Goal: Information Seeking & Learning: Understand process/instructions

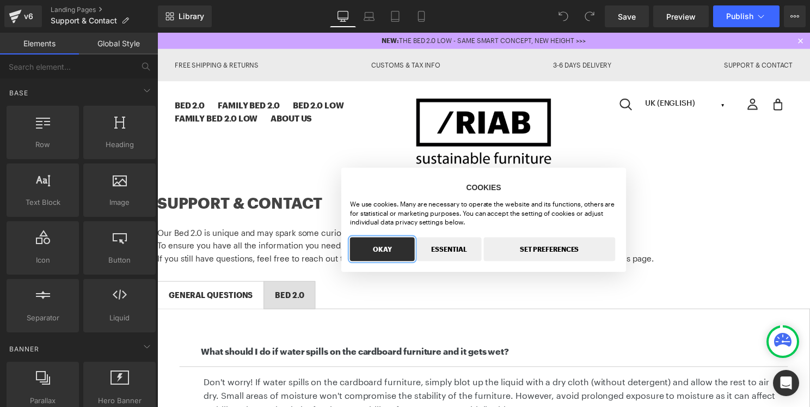
click at [402, 250] on button "OKAY" at bounding box center [384, 251] width 65 height 24
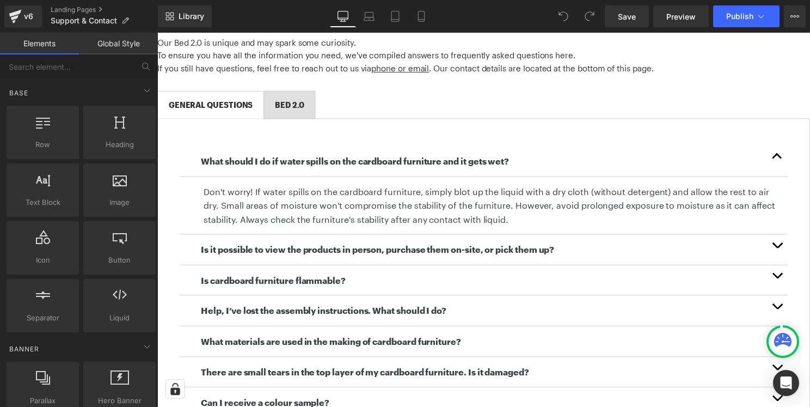
scroll to position [118, 0]
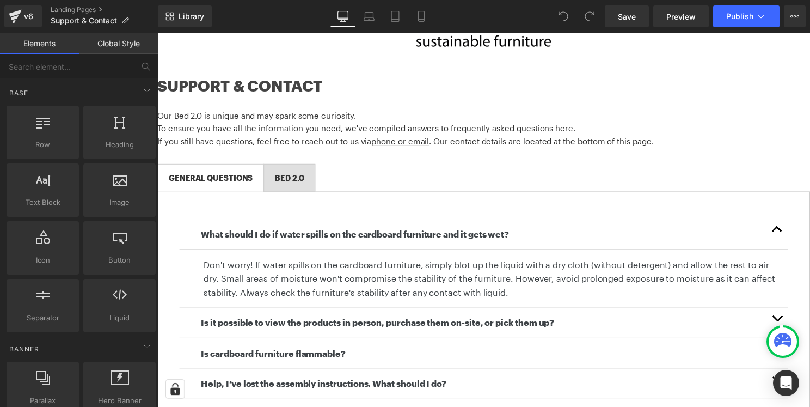
click at [299, 184] on div "BED 2.0 Text Block" at bounding box center [290, 179] width 29 height 12
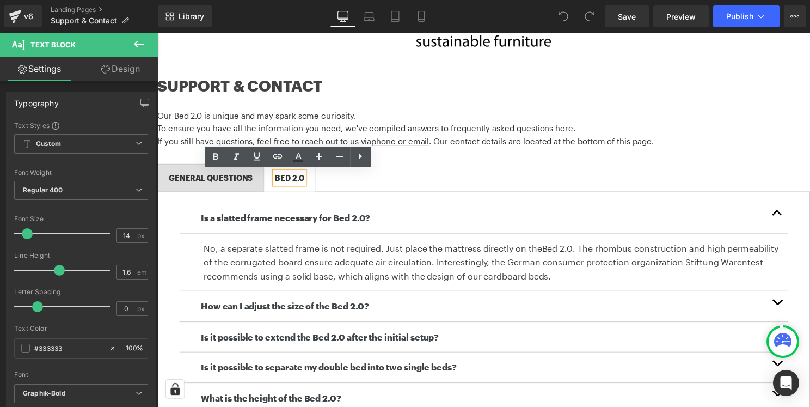
click at [308, 181] on span "BED 2.0 Text Block" at bounding box center [290, 179] width 51 height 27
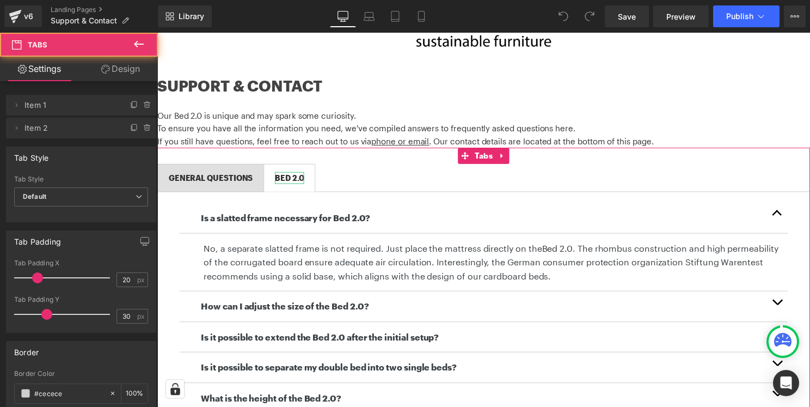
click at [303, 179] on div "BED 2.0 Text Block" at bounding box center [290, 179] width 29 height 12
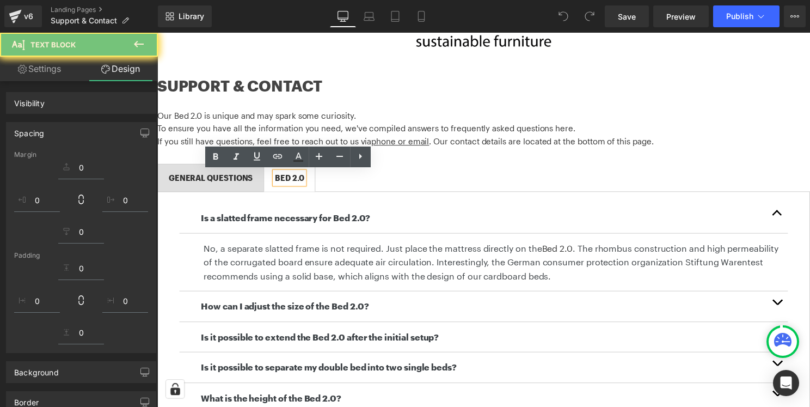
click at [289, 179] on div "BED 2.0" at bounding box center [290, 179] width 29 height 12
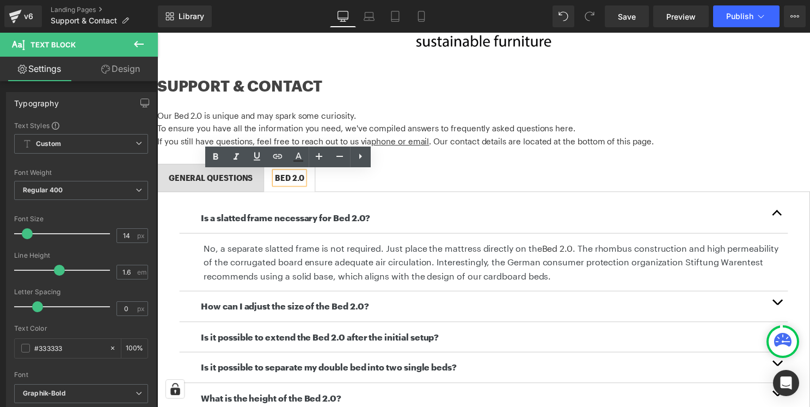
click at [302, 181] on div "BED 2.0" at bounding box center [290, 179] width 29 height 12
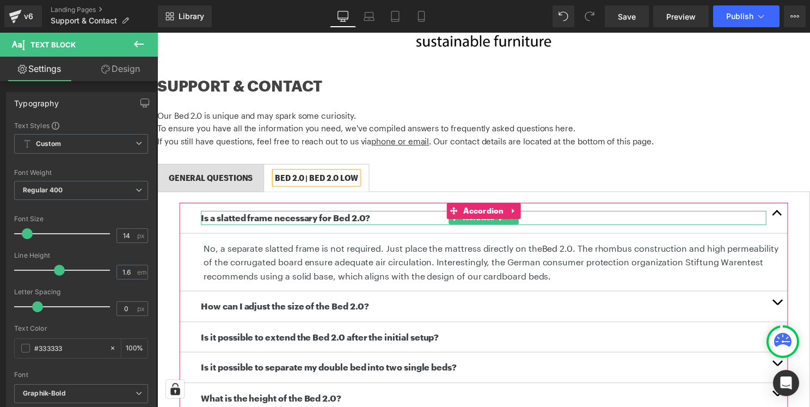
click at [390, 218] on p "Is a slatted frame necessary for Bed 2.0?" at bounding box center [486, 219] width 571 height 14
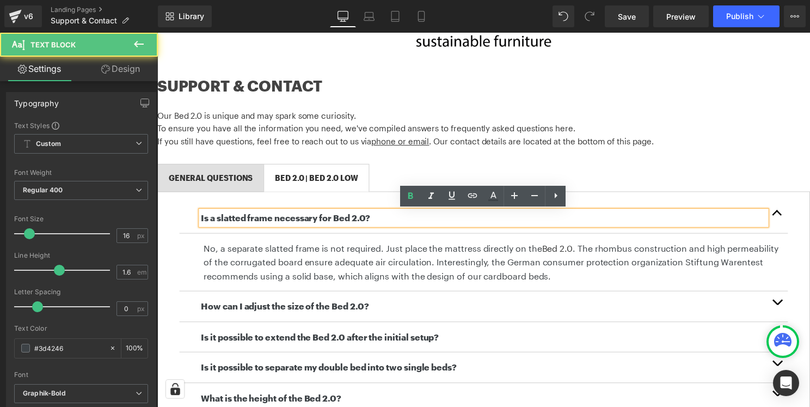
click at [367, 221] on b "Is a slatted frame necessary for Bed 2.0?" at bounding box center [286, 219] width 171 height 10
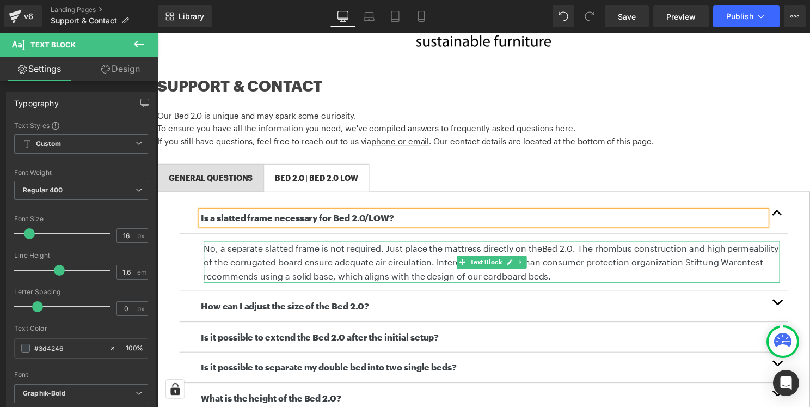
click at [439, 268] on p "No, a separate slatted frame is not required. Just place the mattress directly …" at bounding box center [494, 264] width 581 height 42
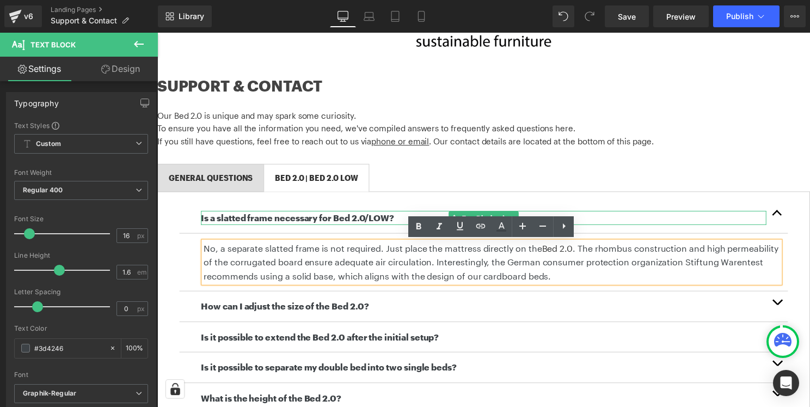
click at [367, 220] on b "Is a slatted frame necessary for Bed 2.0/LOW?" at bounding box center [298, 219] width 195 height 10
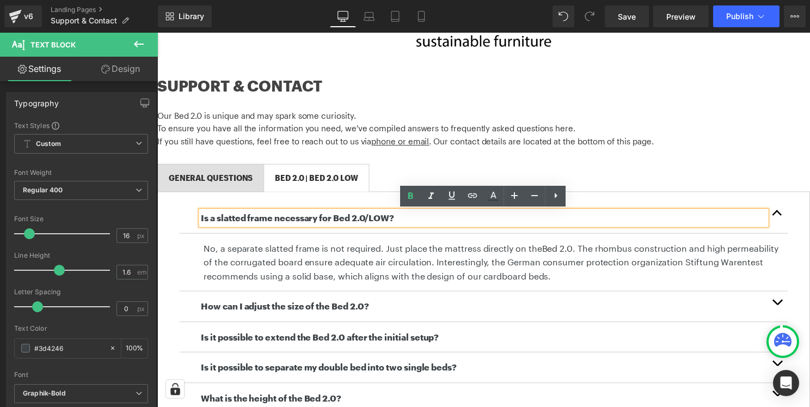
click at [369, 220] on b "Is a slatted frame necessary for Bed 2.0/LOW?" at bounding box center [298, 219] width 195 height 10
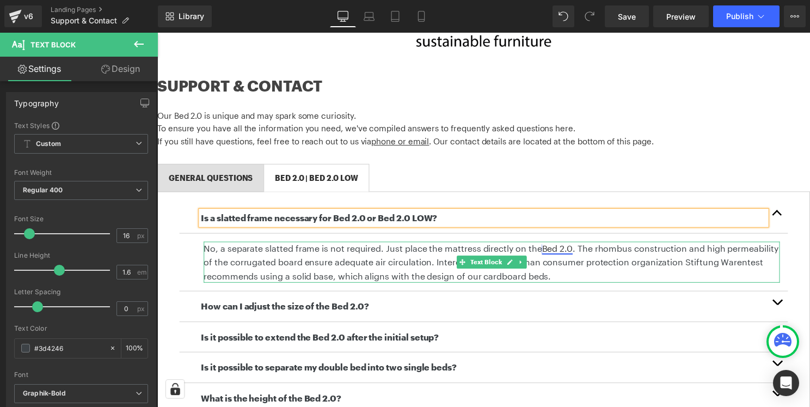
click at [572, 251] on link "Bed 2.0" at bounding box center [561, 250] width 31 height 10
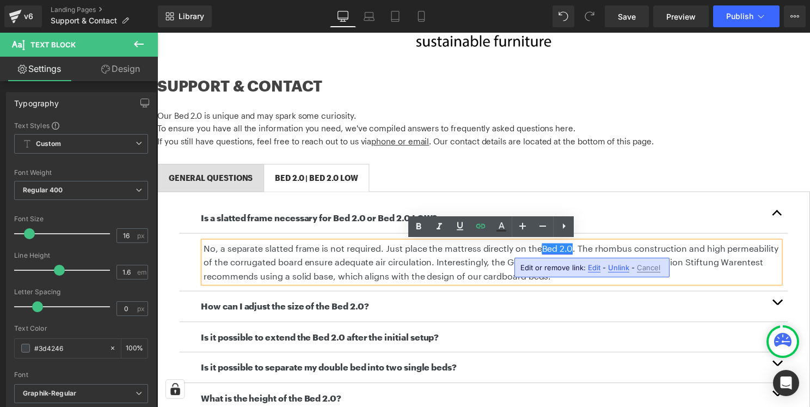
click at [572, 251] on link "Bed 2.0" at bounding box center [561, 250] width 31 height 10
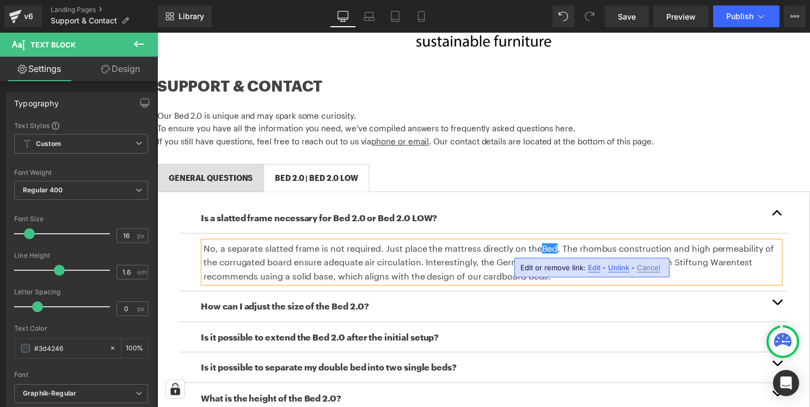
click at [694, 252] on p "No, a separate slatted frame is not required. Just place the mattress directly …" at bounding box center [494, 264] width 581 height 42
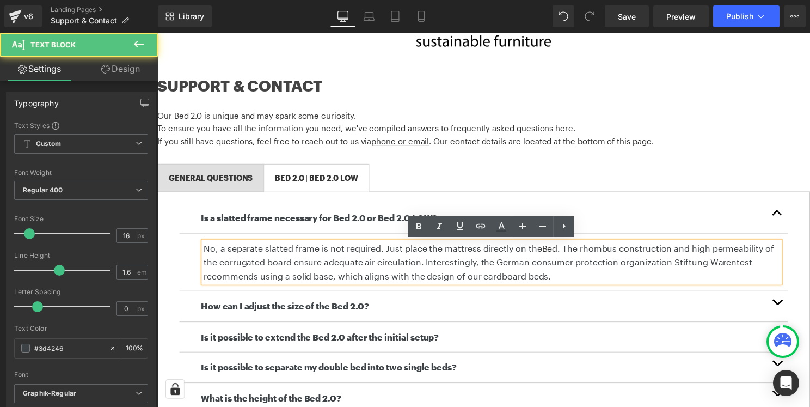
click at [644, 300] on div "How can I adjust the size of the Bed 2.0? Text Block" at bounding box center [487, 308] width 614 height 31
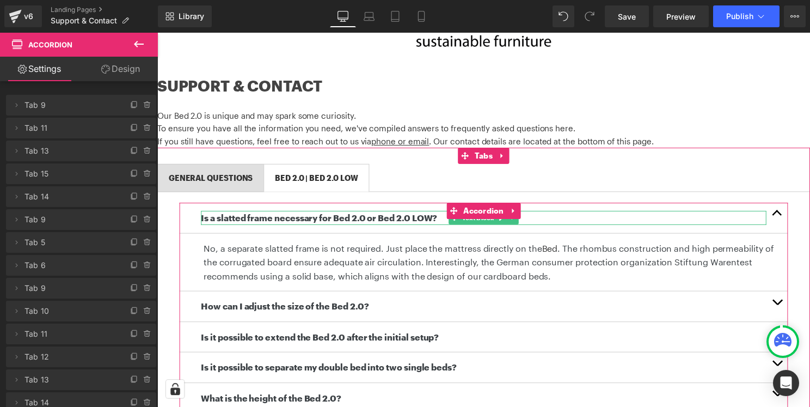
click at [418, 215] on b "Is a slatted frame necessary for Bed 2.0 or Bed 2.0 LOW?" at bounding box center [320, 219] width 238 height 10
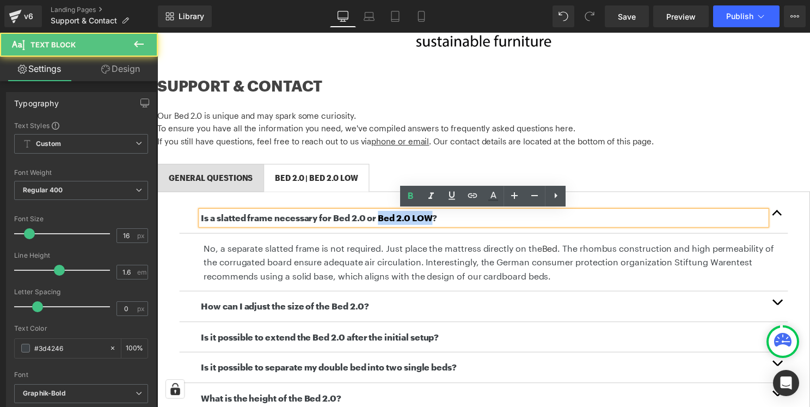
drag, startPoint x: 381, startPoint y: 220, endPoint x: 433, endPoint y: 220, distance: 52.3
click at [433, 220] on b "Is a slatted frame necessary for Bed 2.0 or Bed 2.0 LOW?" at bounding box center [320, 219] width 238 height 10
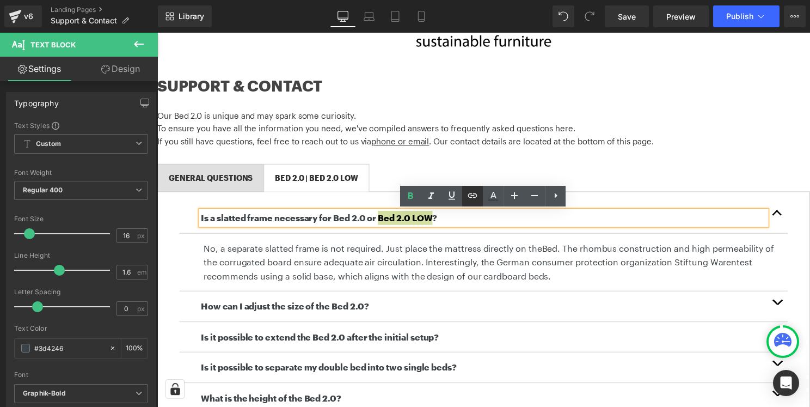
click at [479, 192] on icon at bounding box center [472, 195] width 13 height 13
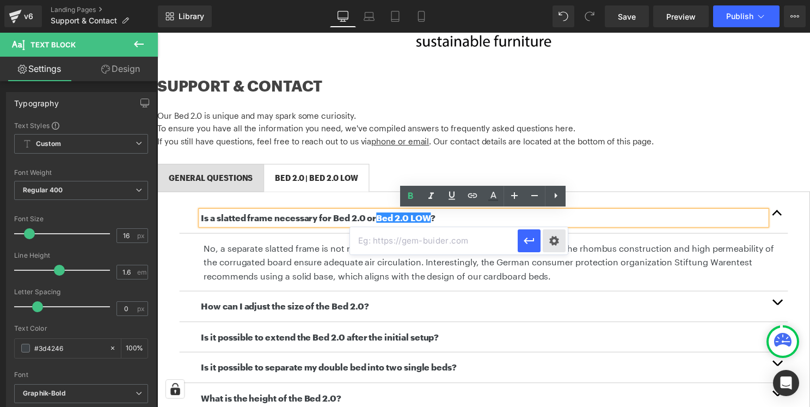
click at [562, 0] on div "Text Color Highlight Color #333333 Edit or remove link: Edit - Unlink - Cancel" at bounding box center [405, 0] width 810 height 0
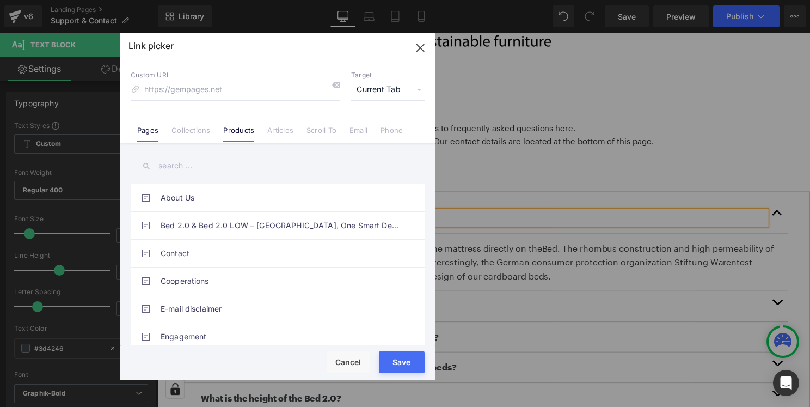
click at [237, 131] on link "Products" at bounding box center [238, 134] width 31 height 16
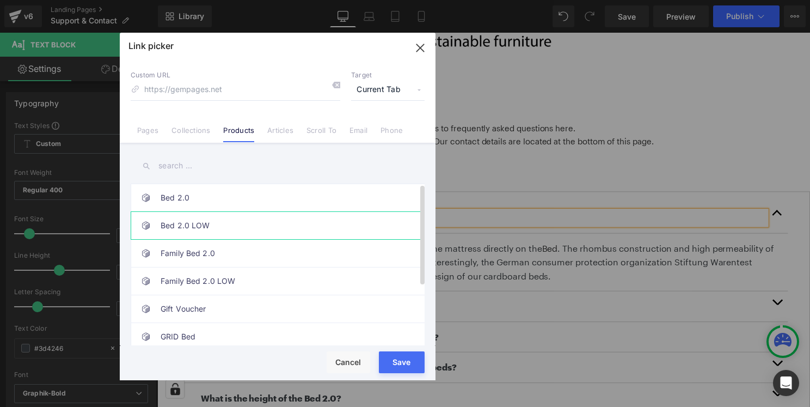
click at [228, 222] on link "Bed 2.0 LOW" at bounding box center [281, 225] width 240 height 27
type input "/products/bed-2-0-low"
click at [415, 370] on button "Save" at bounding box center [402, 362] width 46 height 22
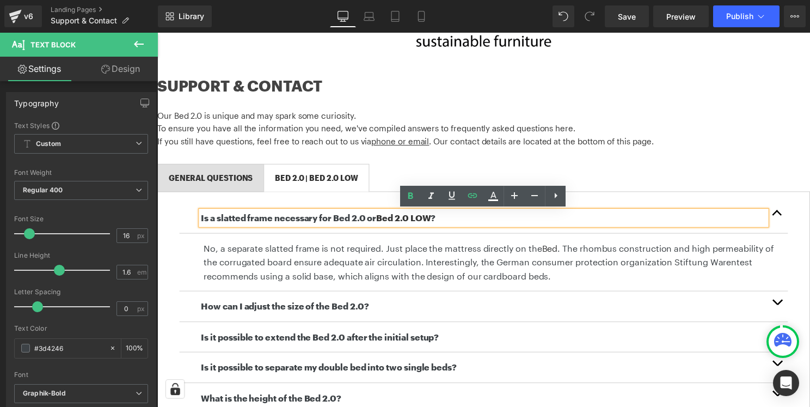
click at [785, 307] on button "button" at bounding box center [783, 308] width 22 height 30
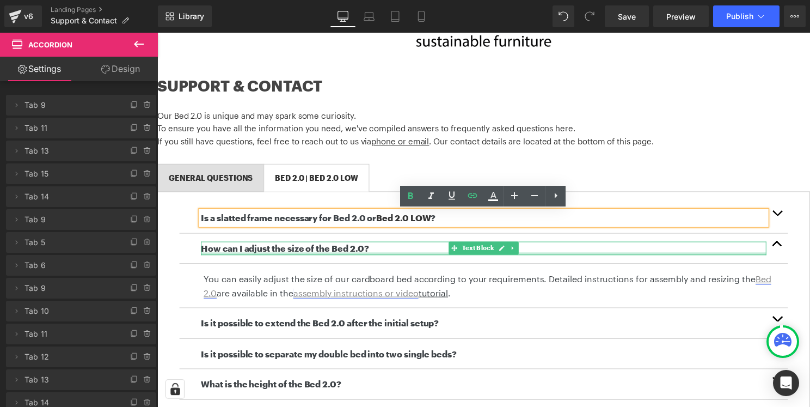
click at [361, 254] on div at bounding box center [486, 255] width 571 height 3
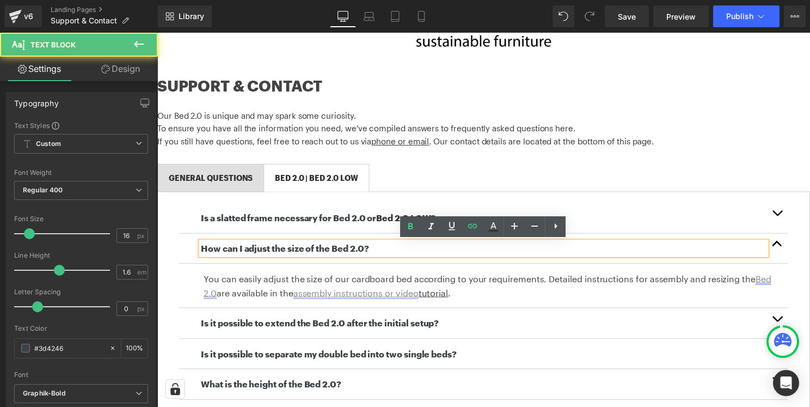
click at [365, 252] on b "How can I adjust the size of the Bed 2.0?" at bounding box center [285, 250] width 169 height 10
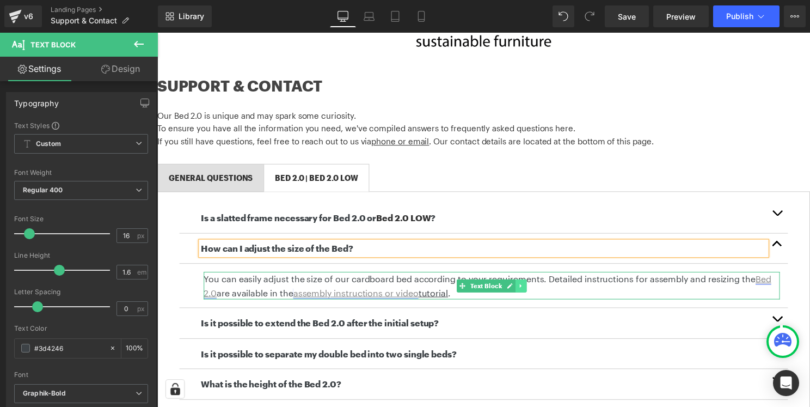
click at [527, 289] on link at bounding box center [524, 287] width 11 height 13
click at [595, 295] on p "You can easily adjust the size of our cardboard bed according to your requireme…" at bounding box center [494, 288] width 581 height 28
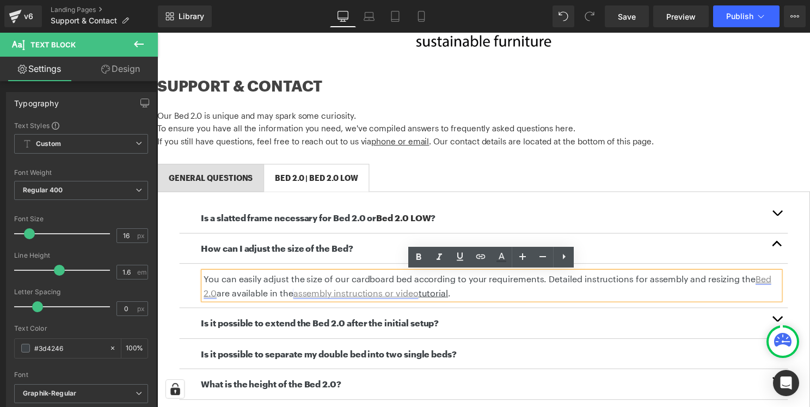
click at [434, 290] on u "assembly instructions or video tutorial" at bounding box center [373, 295] width 156 height 10
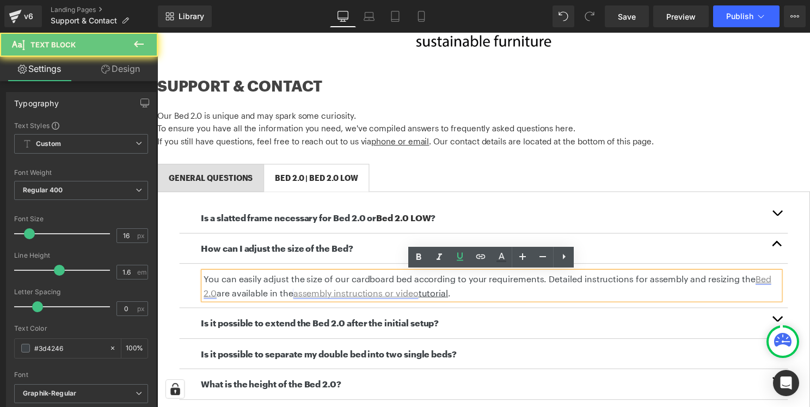
click at [396, 293] on link "assembly instructions or video" at bounding box center [358, 295] width 126 height 10
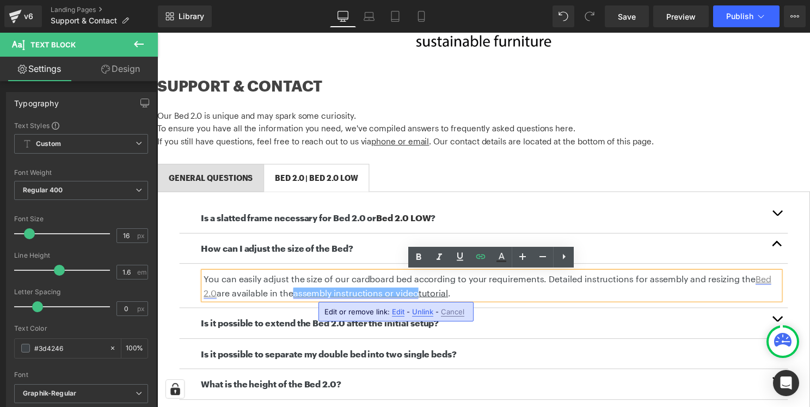
click at [397, 310] on span "Edit" at bounding box center [398, 311] width 13 height 9
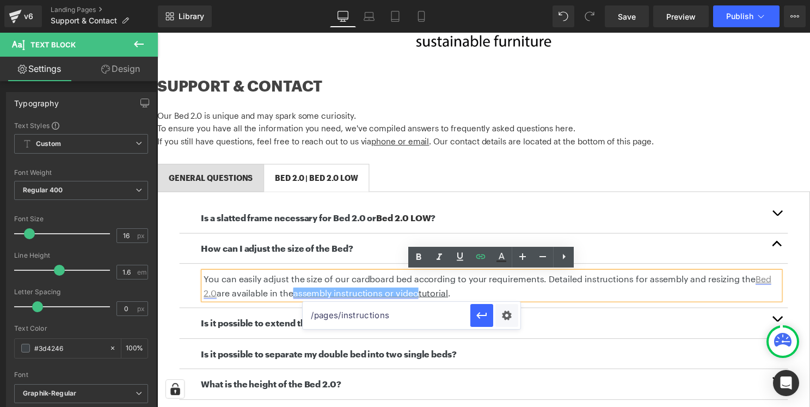
click at [592, 290] on p "You can easily adjust the size of our cardboard bed according to your requireme…" at bounding box center [494, 288] width 581 height 28
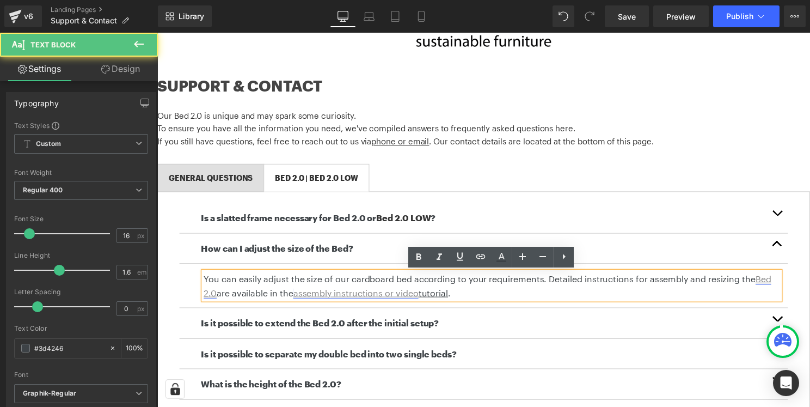
click at [592, 290] on p "You can easily adjust the size of our cardboard bed according to your requireme…" at bounding box center [494, 288] width 581 height 28
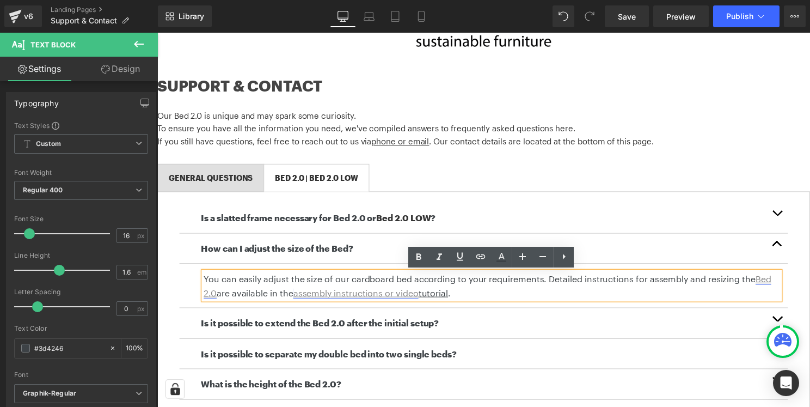
click at [214, 295] on u "Bed 2.0" at bounding box center [490, 287] width 573 height 24
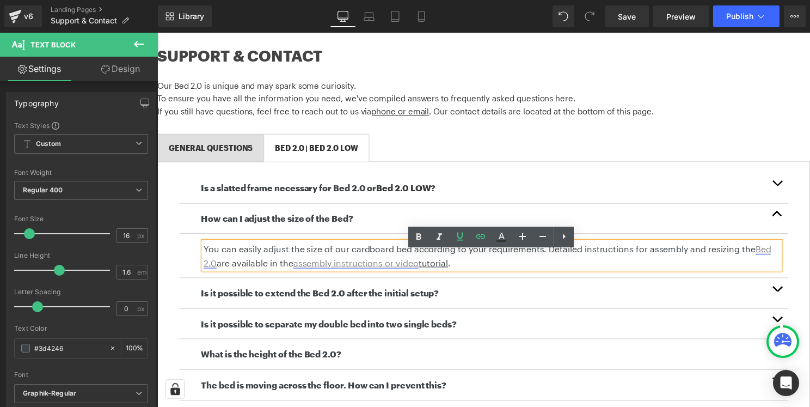
scroll to position [165, 0]
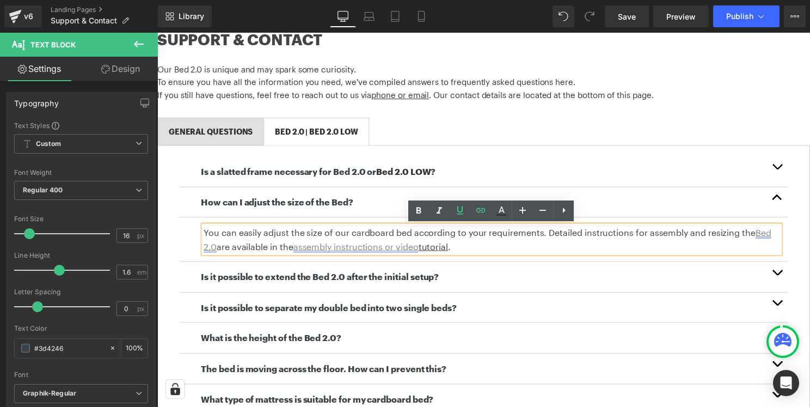
click at [783, 277] on span "button" at bounding box center [783, 277] width 0 height 0
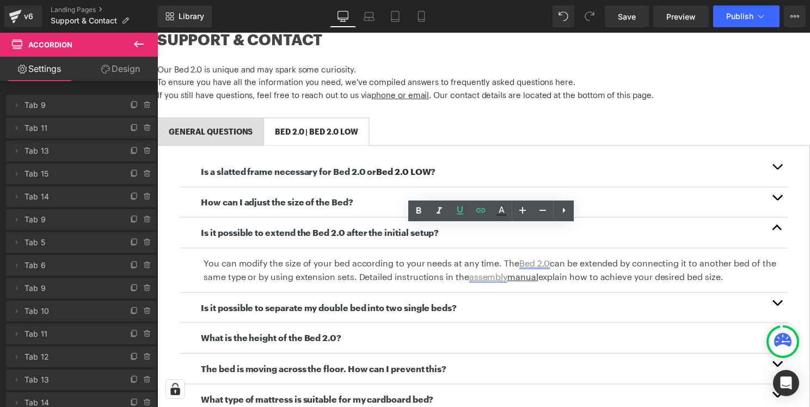
click at [457, 269] on p "You can modify the size of your bed according to your needs at any time. The Be…" at bounding box center [494, 272] width 581 height 28
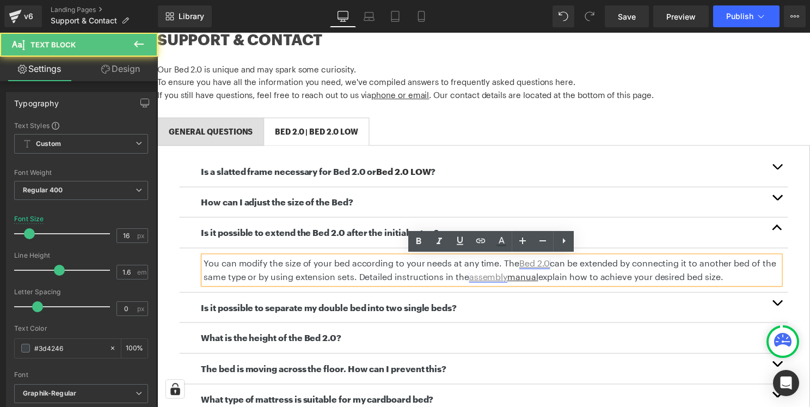
click at [408, 267] on p "You can modify the size of your bed according to your needs at any time. The Be…" at bounding box center [494, 272] width 581 height 28
click at [550, 267] on u "Bed 2.0" at bounding box center [538, 265] width 31 height 10
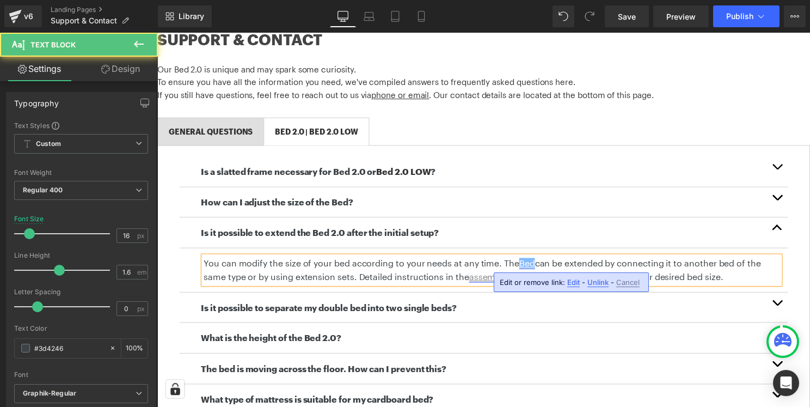
click at [695, 277] on p "You can modify the size of your bed according to your needs at any time. The Be…" at bounding box center [494, 272] width 581 height 28
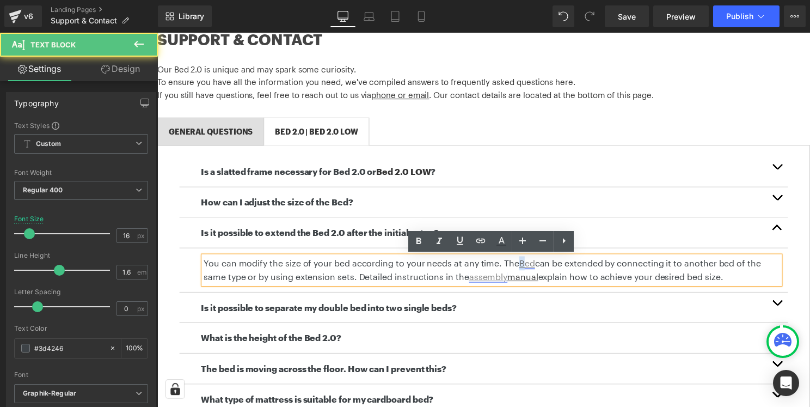
click at [523, 268] on u "Bed" at bounding box center [531, 265] width 16 height 10
click at [743, 277] on p "You can modify the size of your bed according to your needs at any time. The be…" at bounding box center [494, 272] width 581 height 28
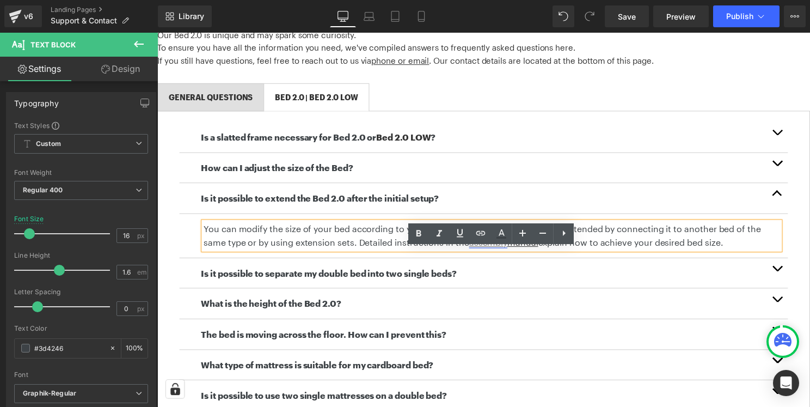
scroll to position [262, 0]
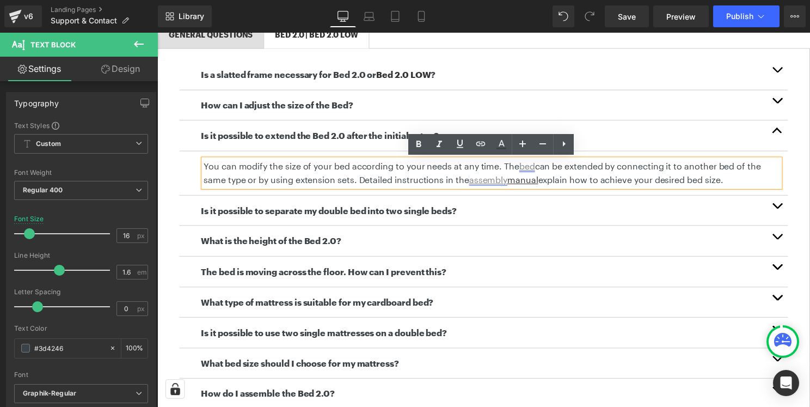
click at [787, 207] on button "button" at bounding box center [783, 212] width 22 height 30
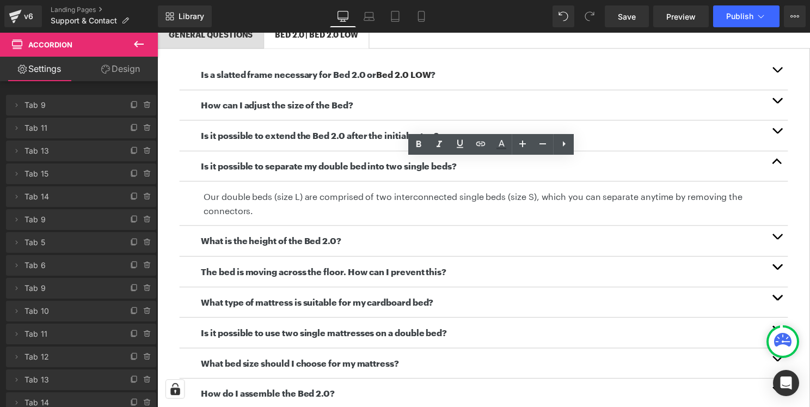
click at [783, 236] on button "button" at bounding box center [783, 243] width 22 height 30
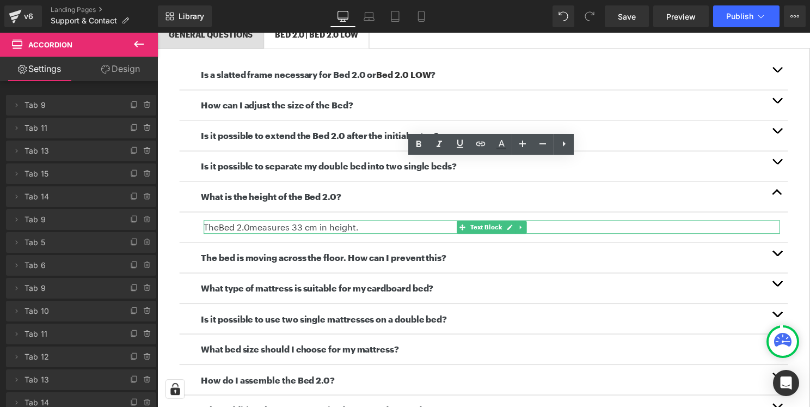
click at [374, 232] on p "The Bed 2.0 measures 33 cm in height." at bounding box center [494, 229] width 581 height 14
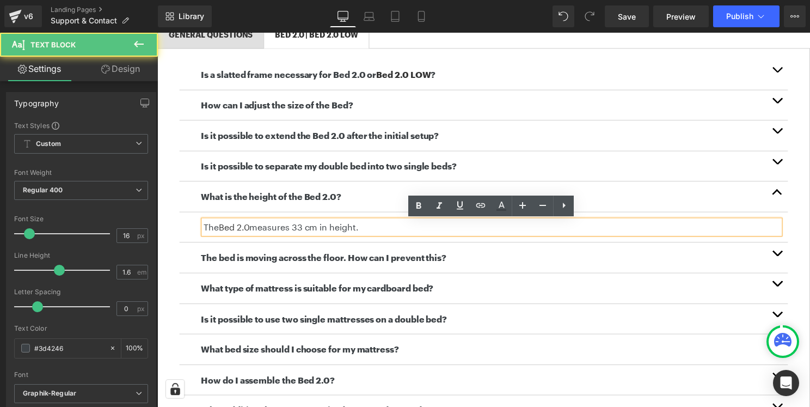
click at [380, 229] on p "The Bed 2.0 measures 33 cm in height." at bounding box center [494, 229] width 581 height 14
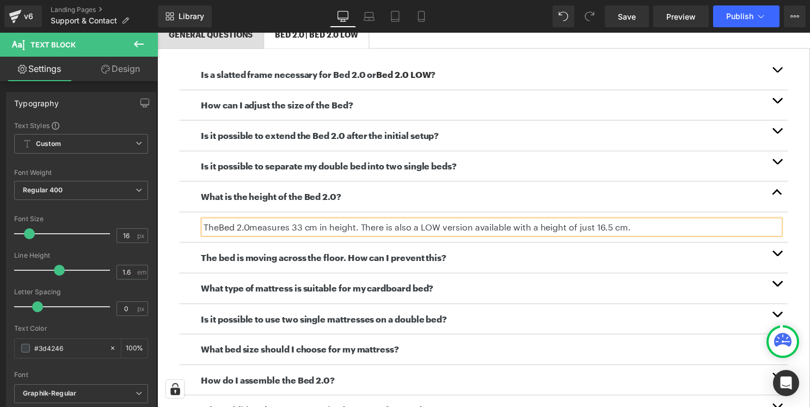
click at [785, 258] on button "button" at bounding box center [783, 259] width 22 height 30
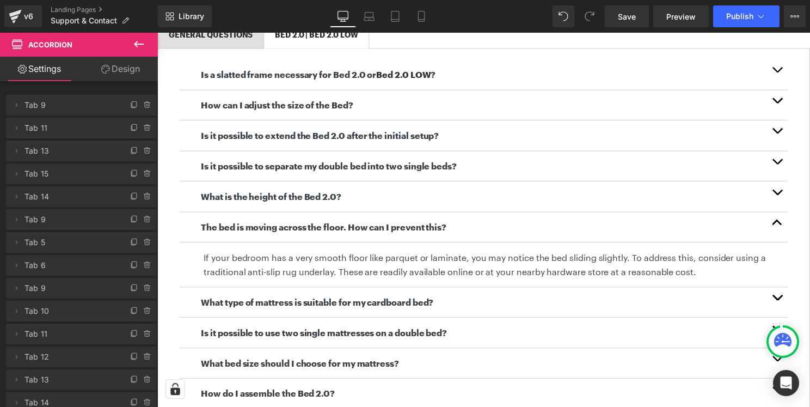
click at [781, 289] on article "If your bedroom has a very smooth floor like parquet or laminate, you may notic…" at bounding box center [487, 266] width 614 height 45
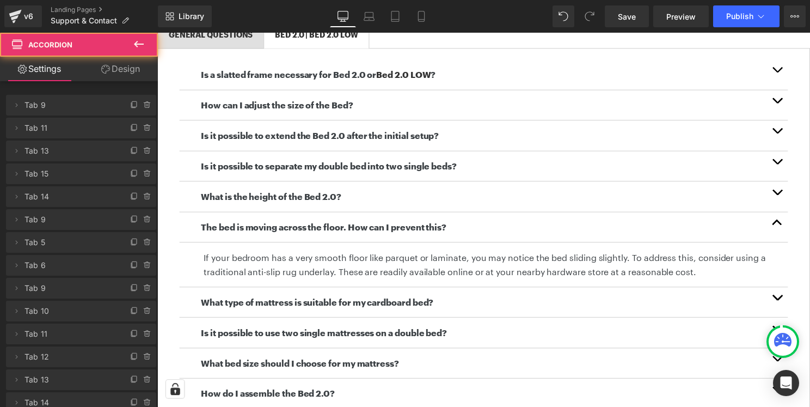
click at [782, 300] on button "button" at bounding box center [783, 305] width 22 height 30
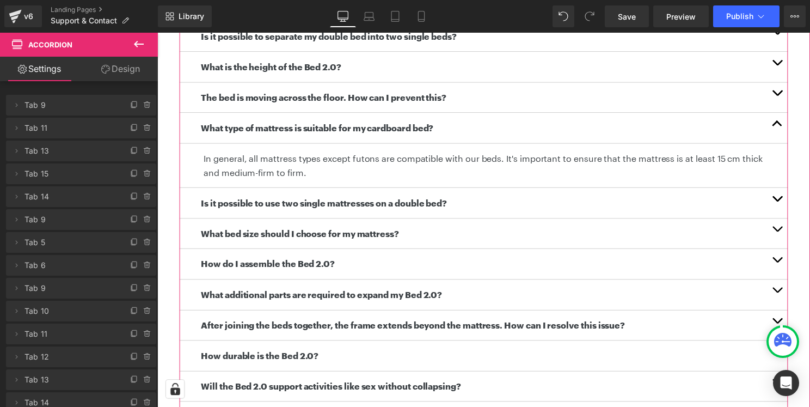
click at [782, 207] on button "button" at bounding box center [783, 204] width 22 height 30
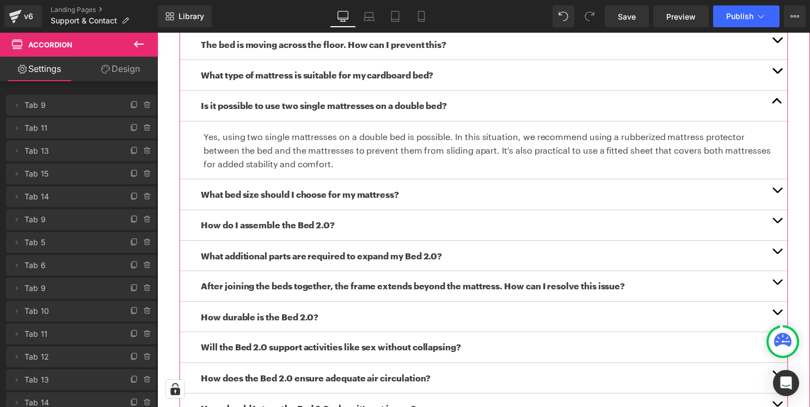
scroll to position [518, 0]
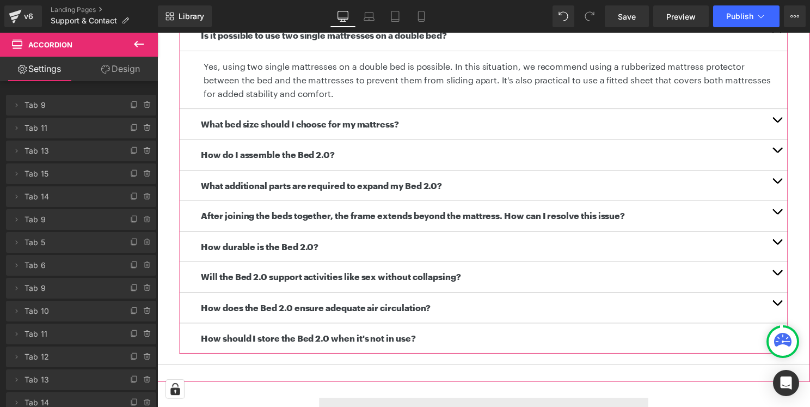
click at [780, 125] on button "button" at bounding box center [783, 124] width 22 height 30
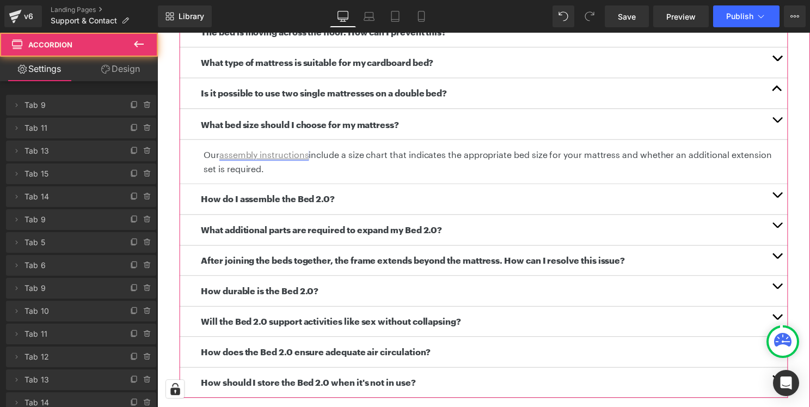
scroll to position [459, 0]
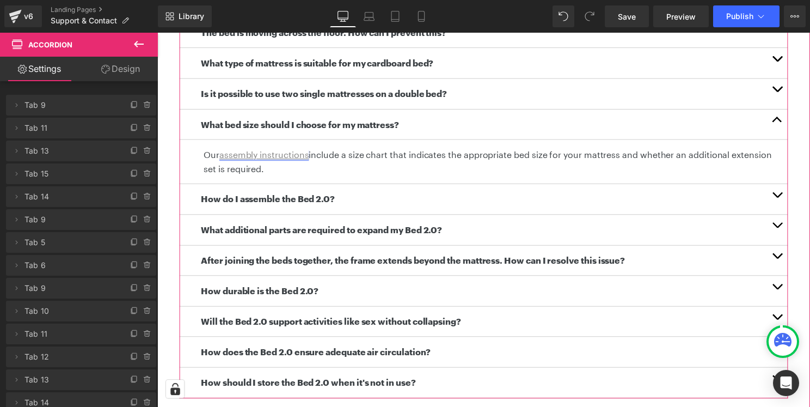
click at [782, 191] on button "button" at bounding box center [783, 200] width 22 height 30
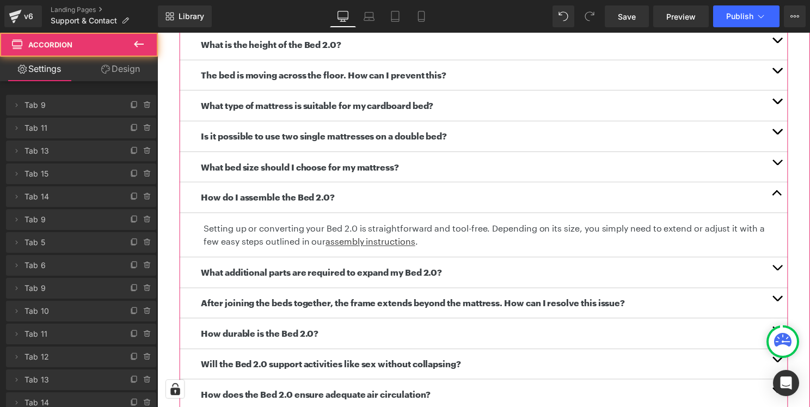
scroll to position [414, 0]
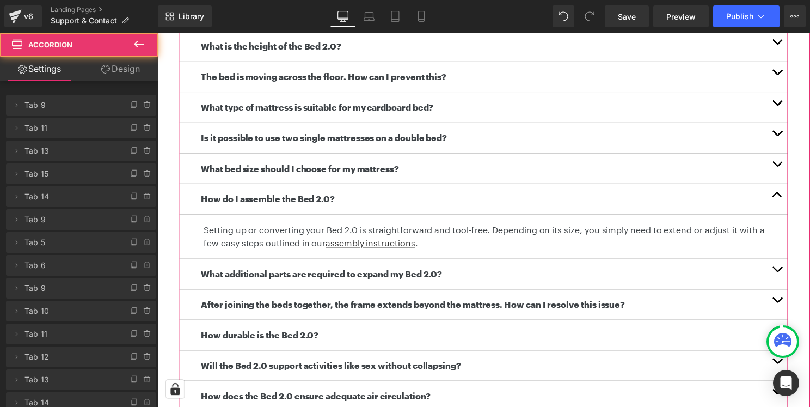
click at [783, 274] on span "button" at bounding box center [783, 274] width 0 height 0
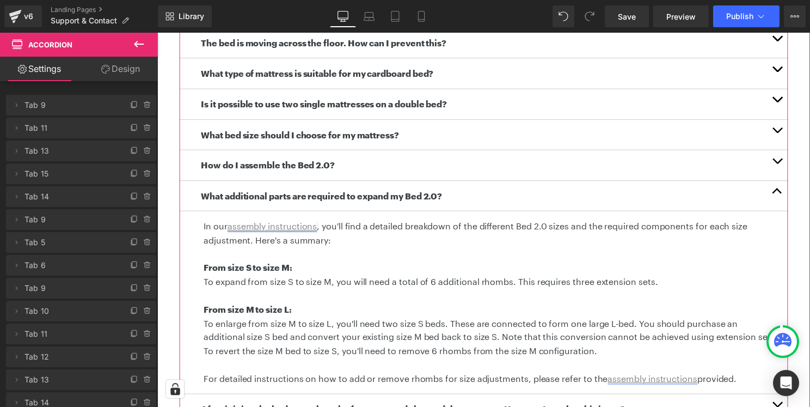
scroll to position [532, 0]
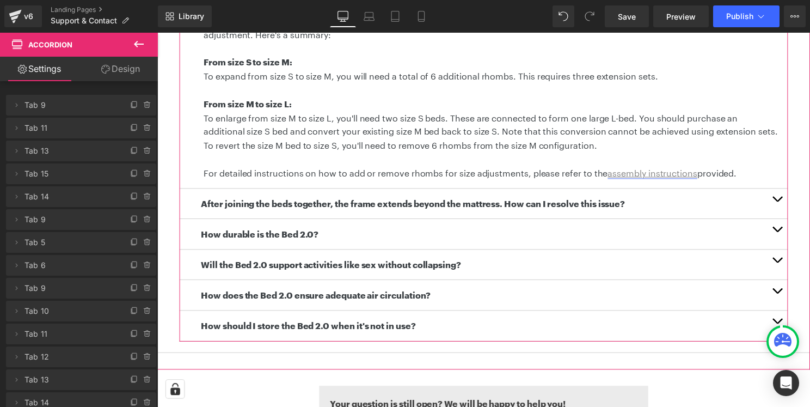
click at [783, 203] on span "button" at bounding box center [783, 203] width 0 height 0
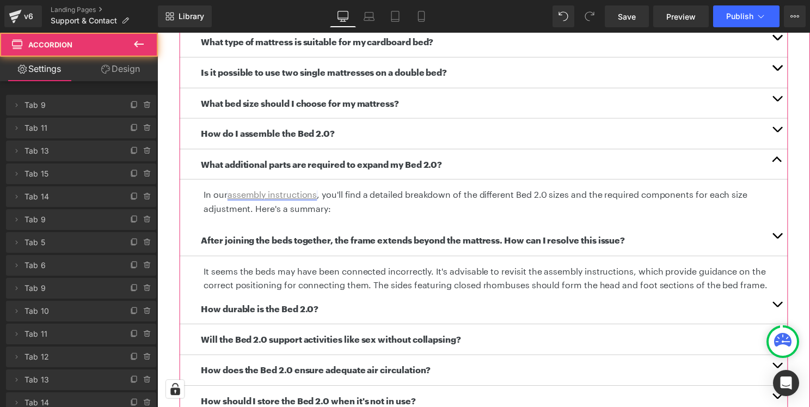
scroll to position [471, 0]
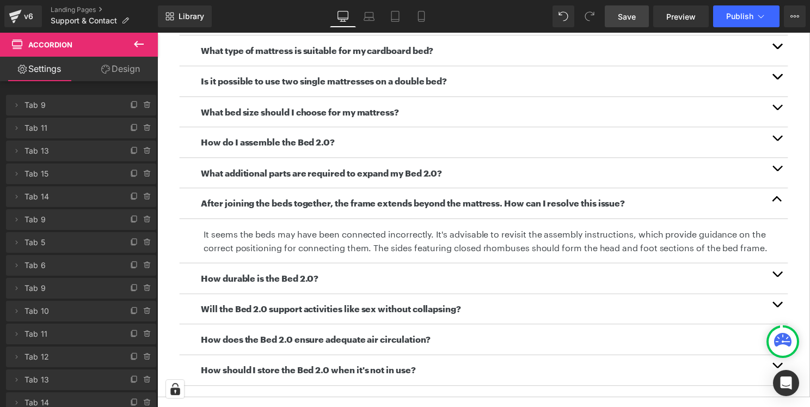
click at [646, 17] on link "Save" at bounding box center [627, 16] width 44 height 22
